Goal: Task Accomplishment & Management: Use online tool/utility

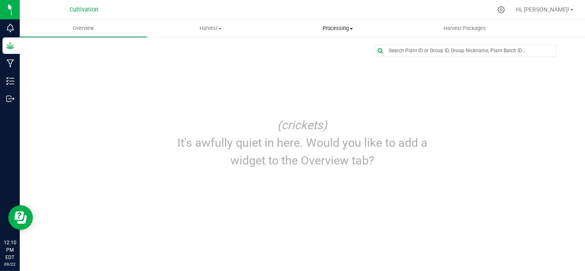
click at [325, 29] on span "Processing" at bounding box center [337, 28] width 126 height 7
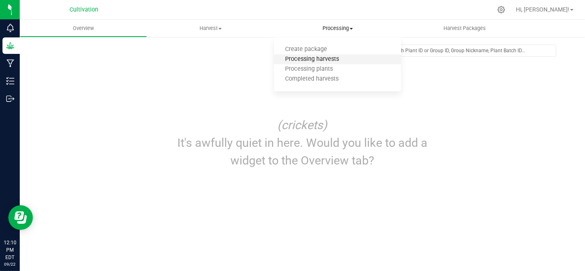
click at [330, 57] on span "Processing harvests" at bounding box center [312, 59] width 76 height 7
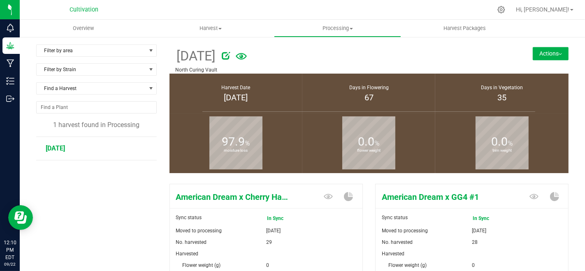
click at [545, 51] on button "Actions" at bounding box center [551, 53] width 36 height 13
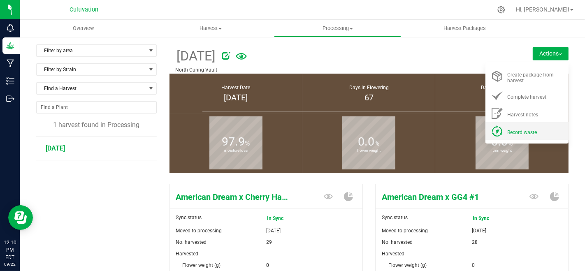
click at [516, 128] on div "Record waste" at bounding box center [535, 131] width 56 height 9
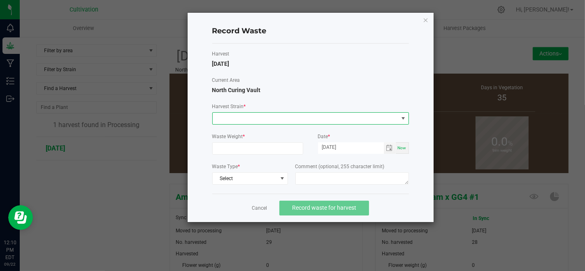
click at [268, 118] on span at bounding box center [306, 119] width 186 height 12
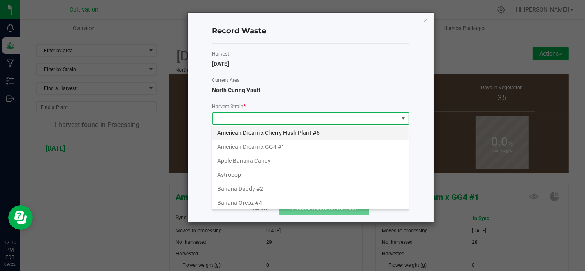
scroll to position [12, 197]
click at [251, 176] on li "Astropop" at bounding box center [310, 175] width 196 height 14
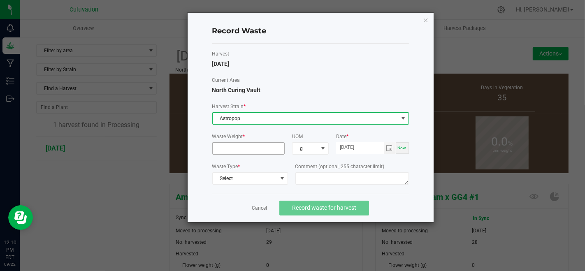
click at [270, 150] on input at bounding box center [249, 149] width 72 height 12
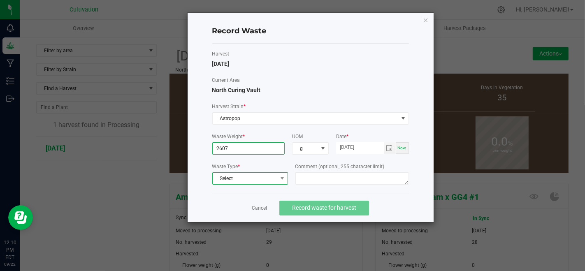
type input "2607.0000 g"
click at [277, 176] on span at bounding box center [282, 179] width 10 height 12
click at [269, 192] on li "Plant Material" at bounding box center [249, 192] width 75 height 12
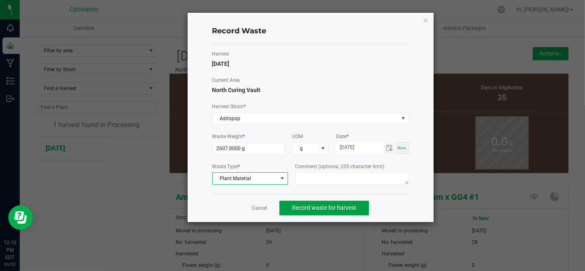
click at [307, 207] on span "Record waste for harvest" at bounding box center [324, 207] width 64 height 7
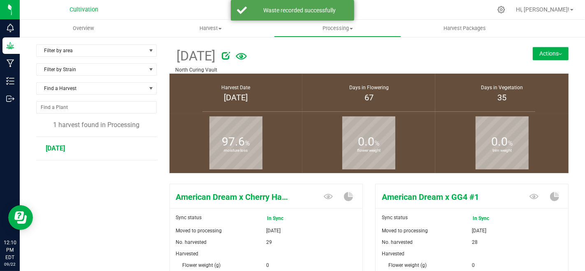
click at [559, 53] on img at bounding box center [560, 54] width 3 height 2
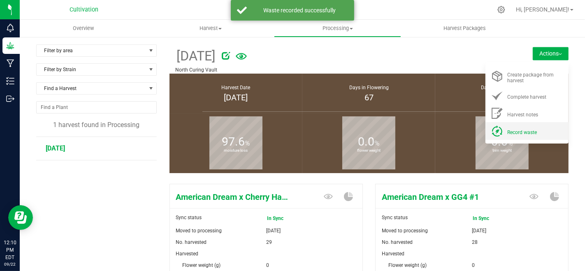
click at [517, 132] on span "Record waste" at bounding box center [522, 133] width 30 height 6
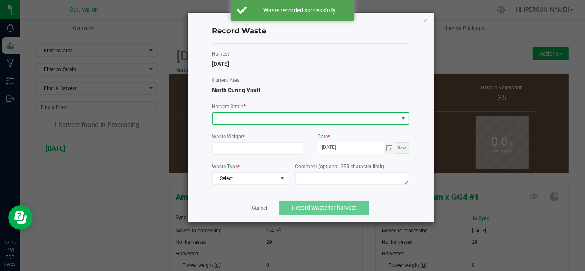
click at [339, 117] on span at bounding box center [306, 119] width 186 height 12
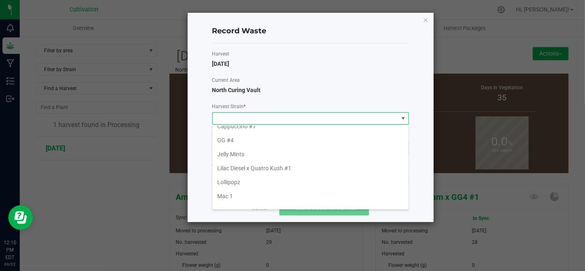
scroll to position [91, 0]
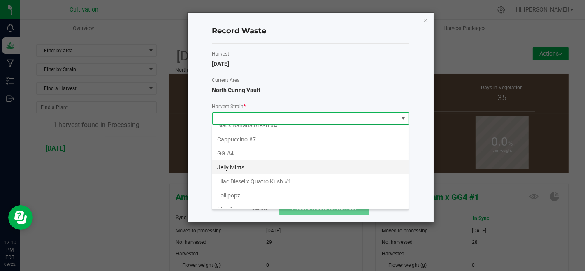
click at [248, 162] on li "Jelly Mints" at bounding box center [310, 167] width 196 height 14
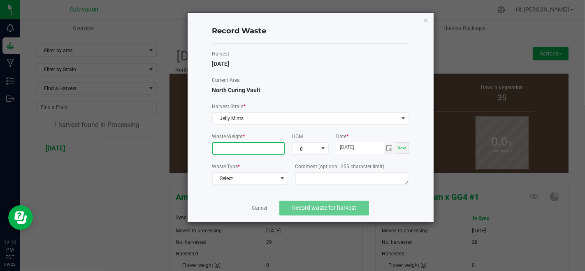
click at [260, 151] on input at bounding box center [249, 149] width 72 height 12
type input "4289.0000 g"
drag, startPoint x: 252, startPoint y: 177, endPoint x: 257, endPoint y: 174, distance: 6.1
click at [252, 177] on span "Select" at bounding box center [245, 179] width 65 height 12
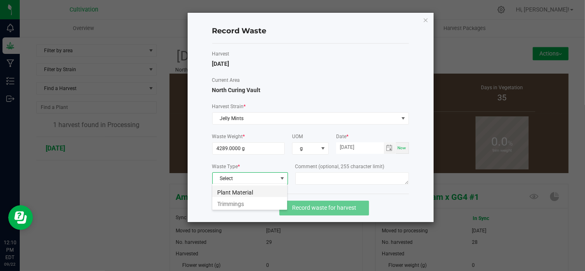
click at [264, 188] on li "Plant Material" at bounding box center [249, 192] width 75 height 12
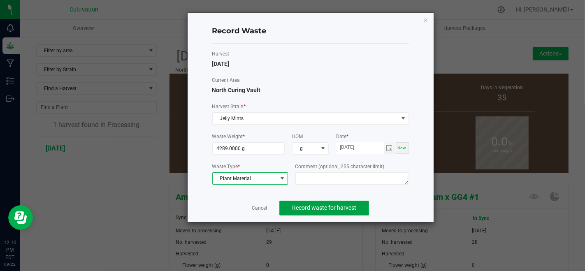
click at [305, 202] on button "Record waste for harvest" at bounding box center [324, 208] width 90 height 15
